Goal: Task Accomplishment & Management: Manage account settings

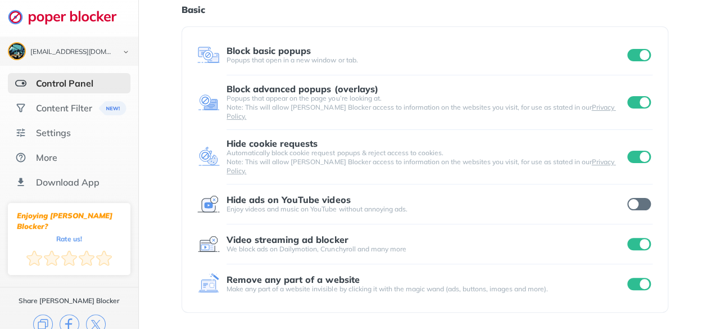
scroll to position [49, 0]
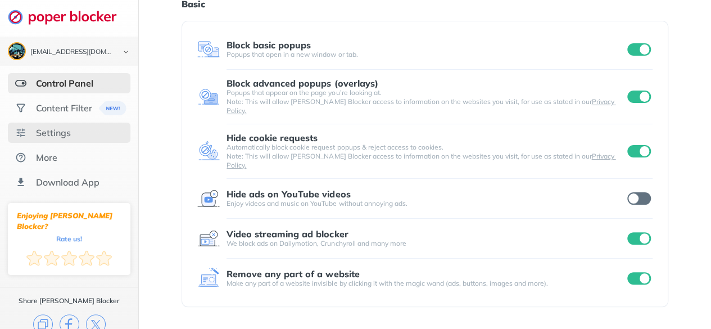
click at [38, 133] on div "Settings" at bounding box center [53, 132] width 35 height 11
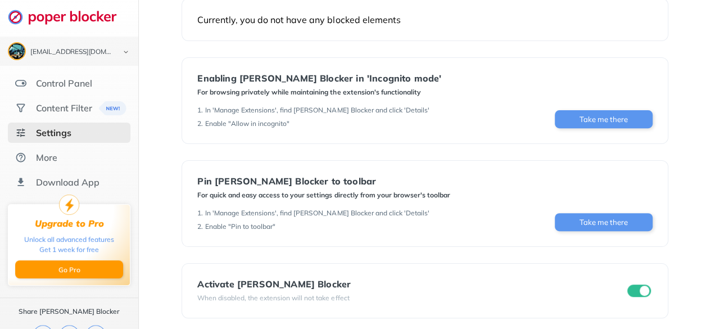
scroll to position [156, 0]
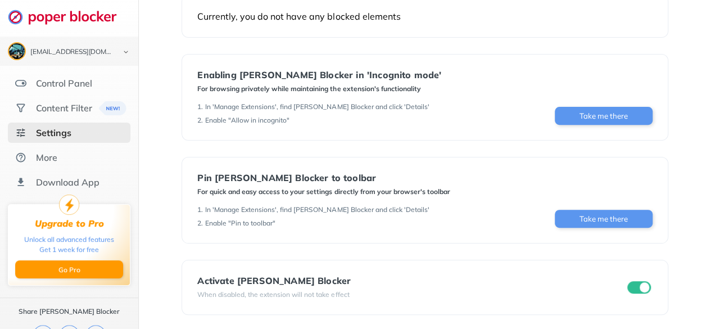
click at [639, 279] on div at bounding box center [639, 287] width 28 height 16
click at [637, 288] on input "checkbox" at bounding box center [639, 287] width 24 height 12
click at [36, 160] on div "More" at bounding box center [46, 157] width 21 height 11
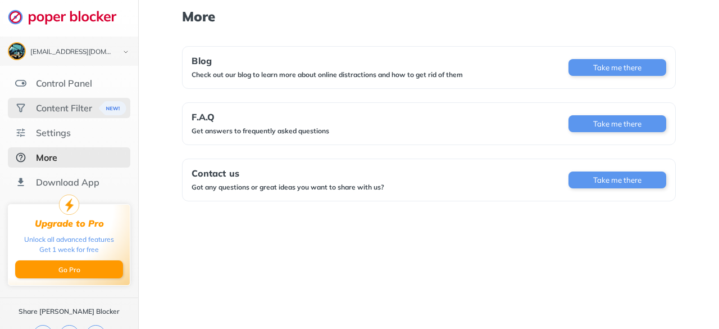
click at [49, 102] on div "Content Filter" at bounding box center [64, 107] width 56 height 11
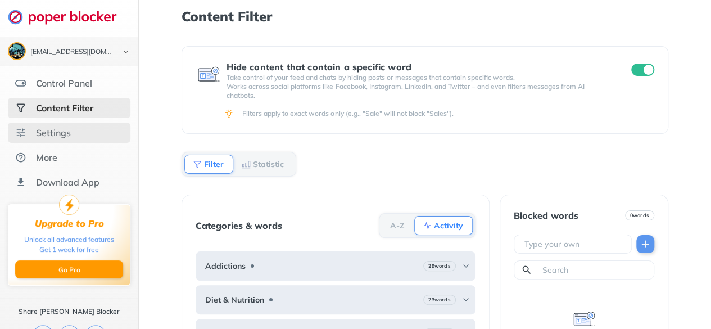
click at [75, 129] on div "Settings" at bounding box center [69, 133] width 123 height 20
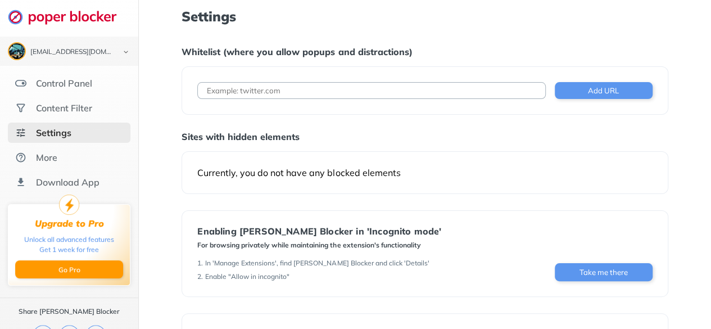
click at [199, 171] on div "Currently, you do not have any blocked elements" at bounding box center [424, 172] width 455 height 11
click at [392, 167] on div "Currently, you do not have any blocked elements" at bounding box center [424, 172] width 455 height 11
